Goal: Task Accomplishment & Management: Complete application form

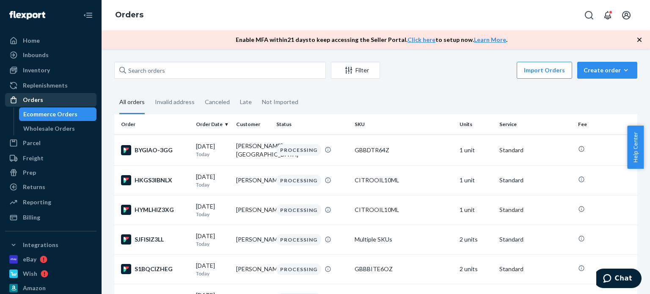
drag, startPoint x: 57, startPoint y: 99, endPoint x: 76, endPoint y: 93, distance: 19.9
click at [57, 99] on div "Orders" at bounding box center [51, 100] width 90 height 12
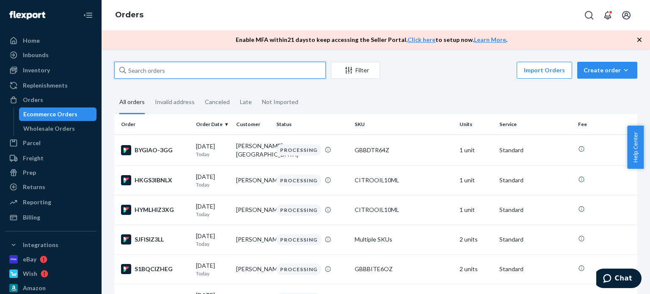
paste input "[PERSON_NAME]"
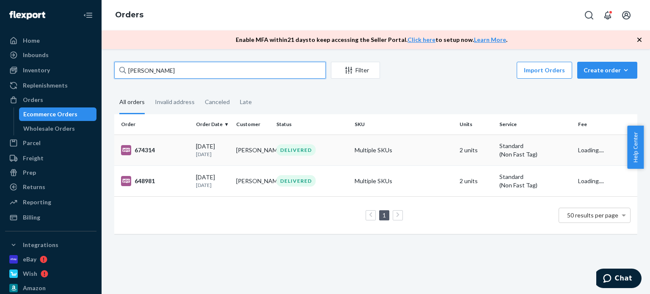
type input "[PERSON_NAME]"
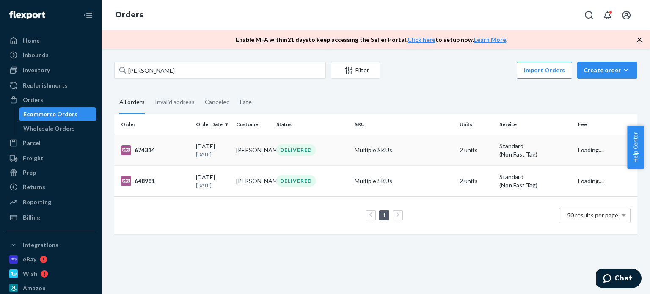
click at [244, 150] on td "[PERSON_NAME]" at bounding box center [253, 150] width 40 height 31
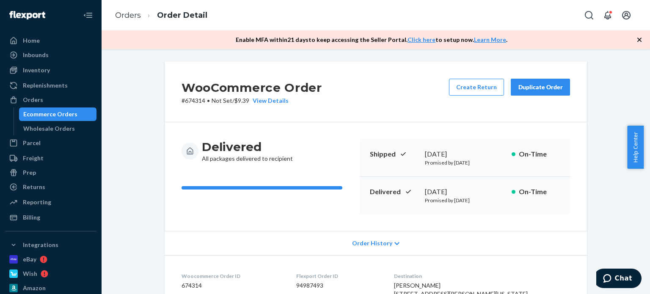
click at [544, 88] on div "Duplicate Order" at bounding box center [540, 87] width 45 height 8
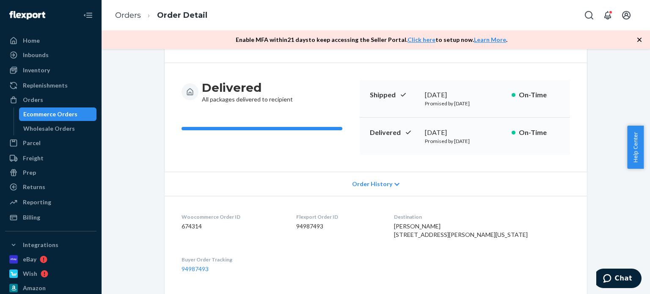
scroll to position [127, 0]
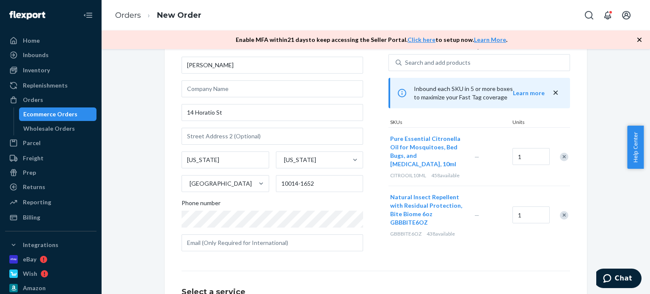
scroll to position [85, 0]
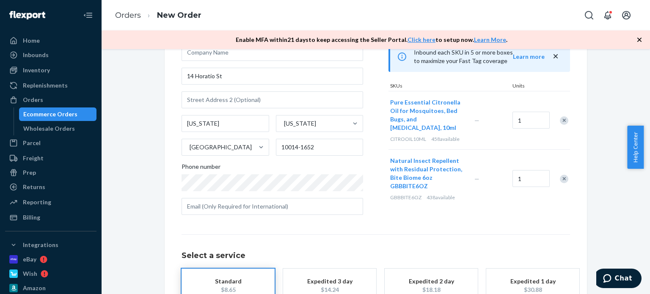
click at [560, 116] on div "Remove Item" at bounding box center [564, 120] width 8 height 8
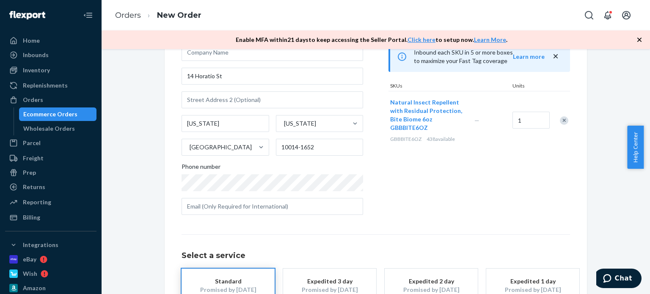
click at [415, 210] on div "Products Search and select the content of your order here. Search and add produ…" at bounding box center [478, 108] width 181 height 228
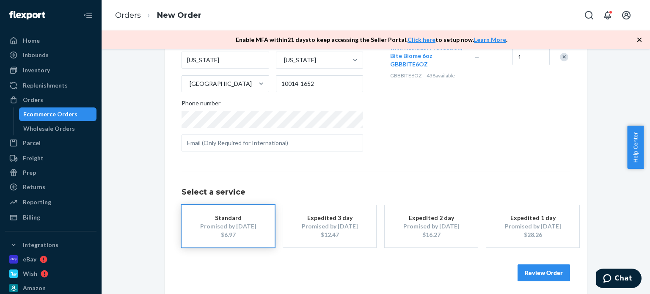
scroll to position [152, 0]
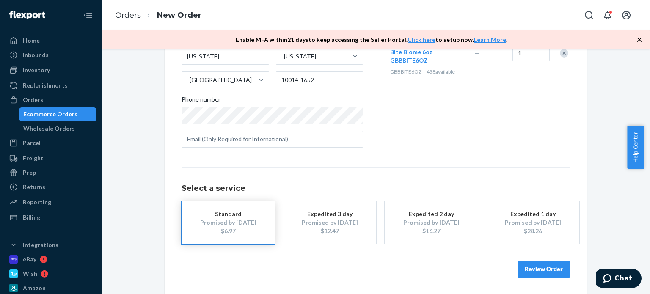
click at [232, 222] on div "Promised by [DATE]" at bounding box center [228, 222] width 68 height 8
click at [549, 269] on button "Review Order" at bounding box center [543, 269] width 52 height 17
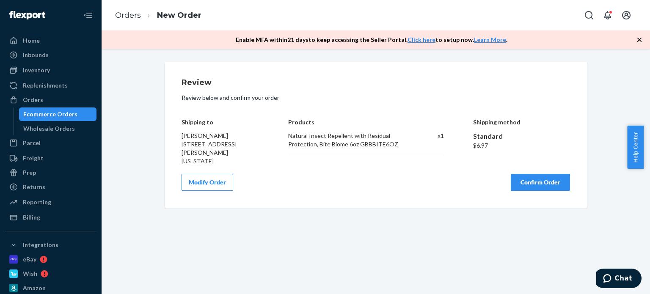
click at [526, 174] on button "Confirm Order" at bounding box center [540, 182] width 59 height 17
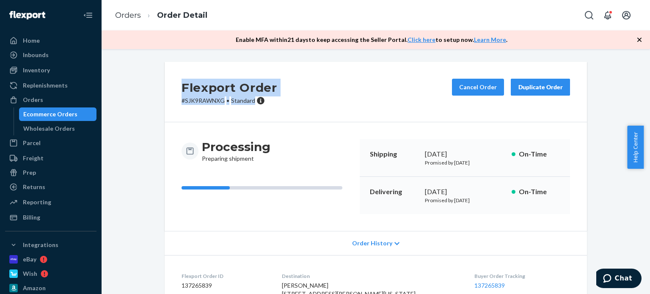
drag, startPoint x: 252, startPoint y: 103, endPoint x: 181, endPoint y: 85, distance: 72.9
click at [181, 85] on div "Flexport Order # SJK9RAWNXG • Standard" at bounding box center [229, 92] width 96 height 26
copy div "Flexport Order # SJK9RAWNXG • Standard"
